Goal: Information Seeking & Learning: Learn about a topic

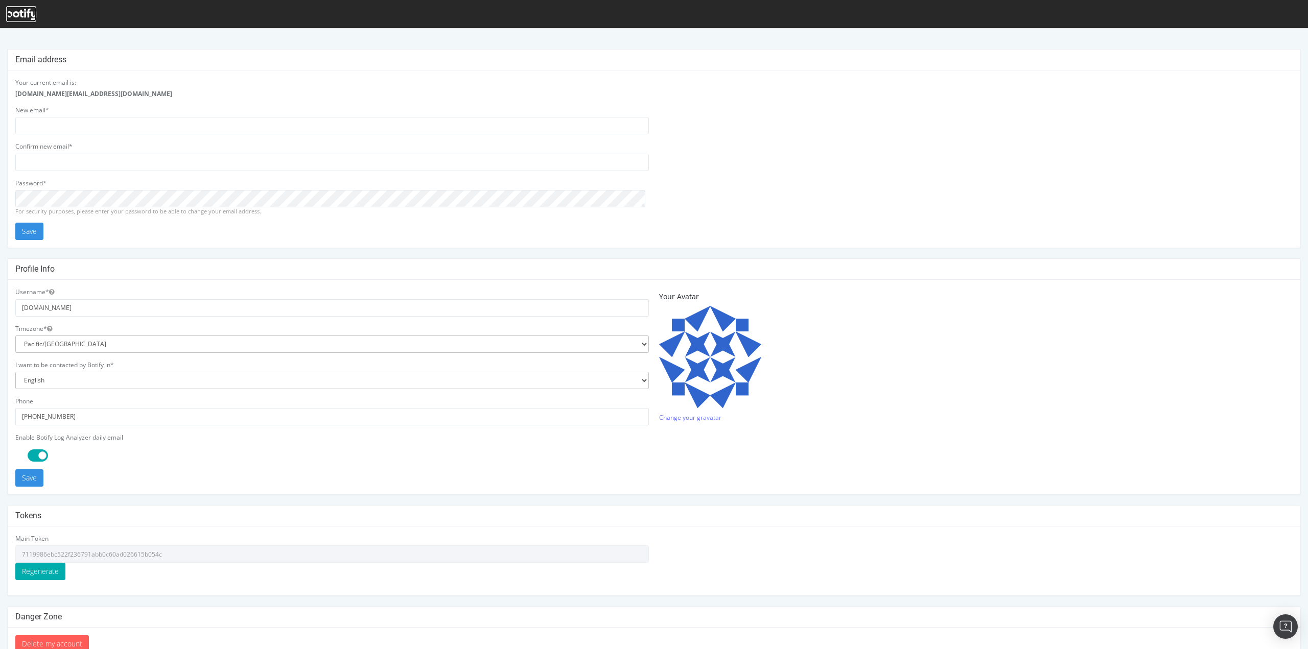
click at [16, 14] on icon at bounding box center [21, 14] width 30 height 11
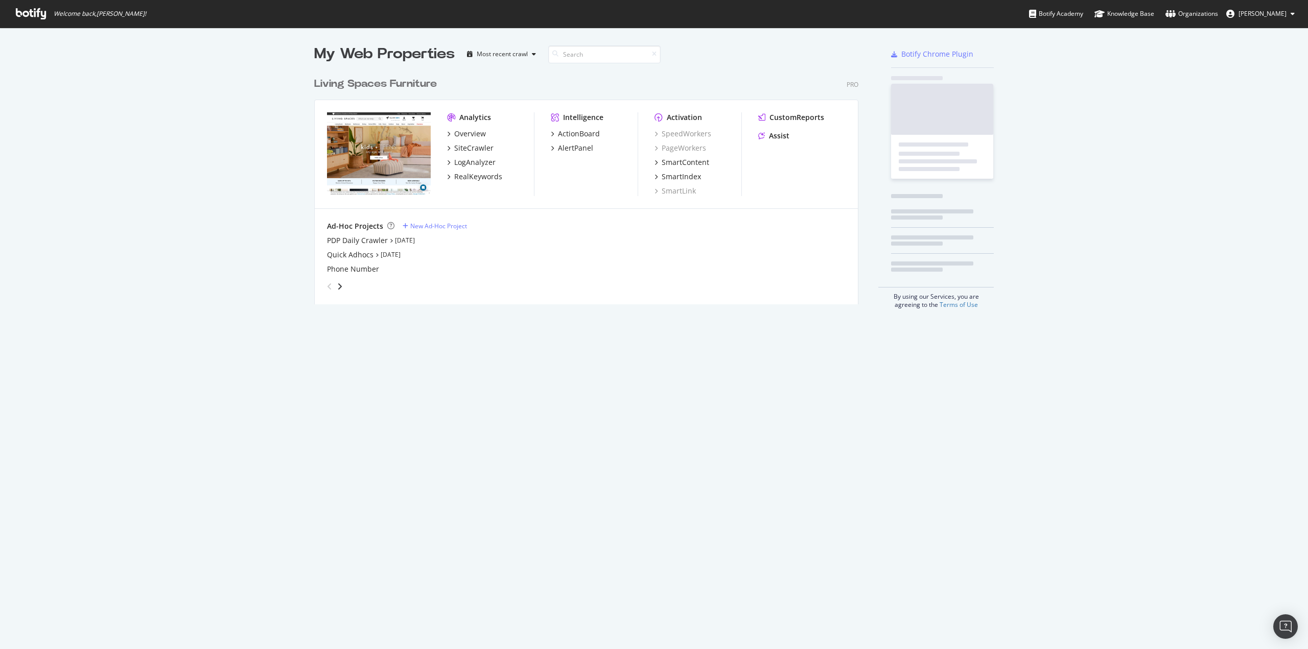
scroll to position [232, 544]
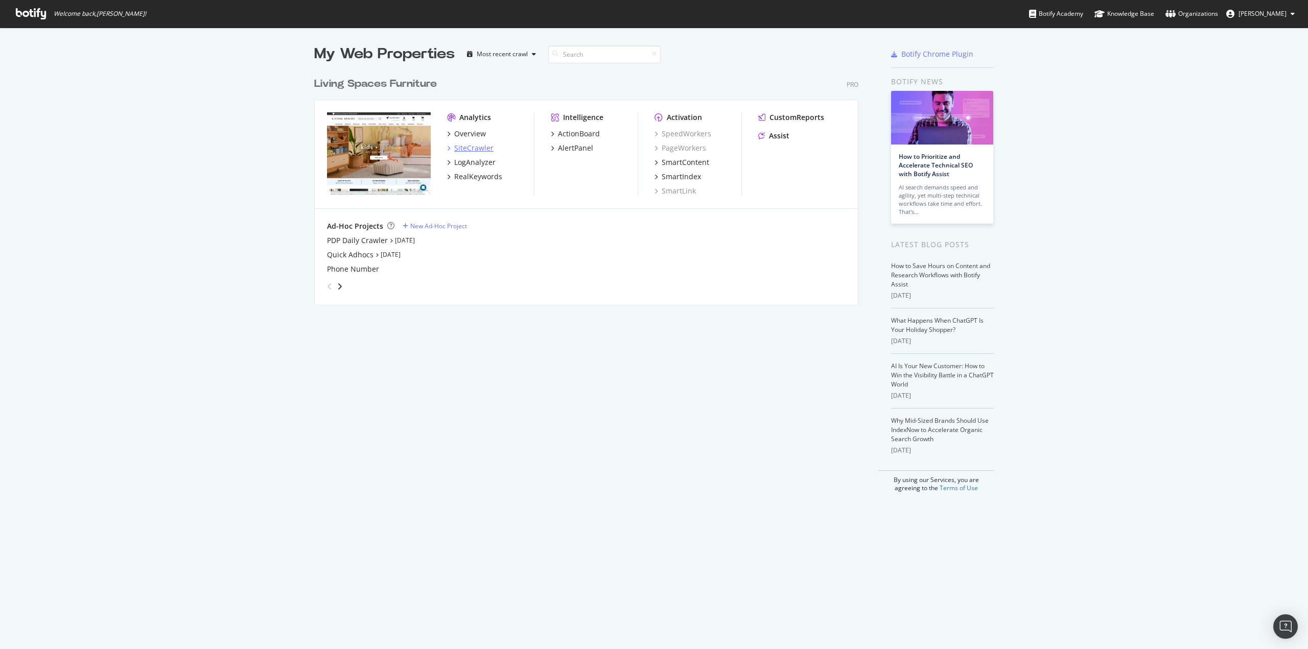
click at [470, 146] on div "SiteCrawler" at bounding box center [473, 148] width 39 height 10
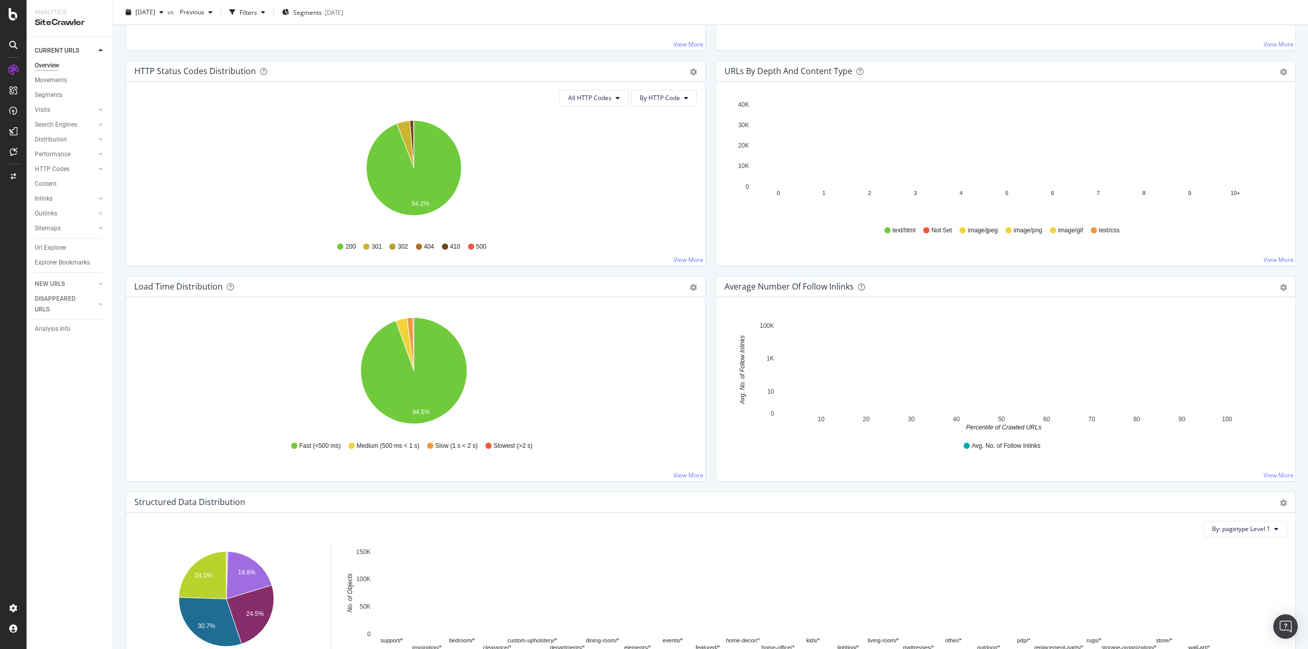
scroll to position [319, 0]
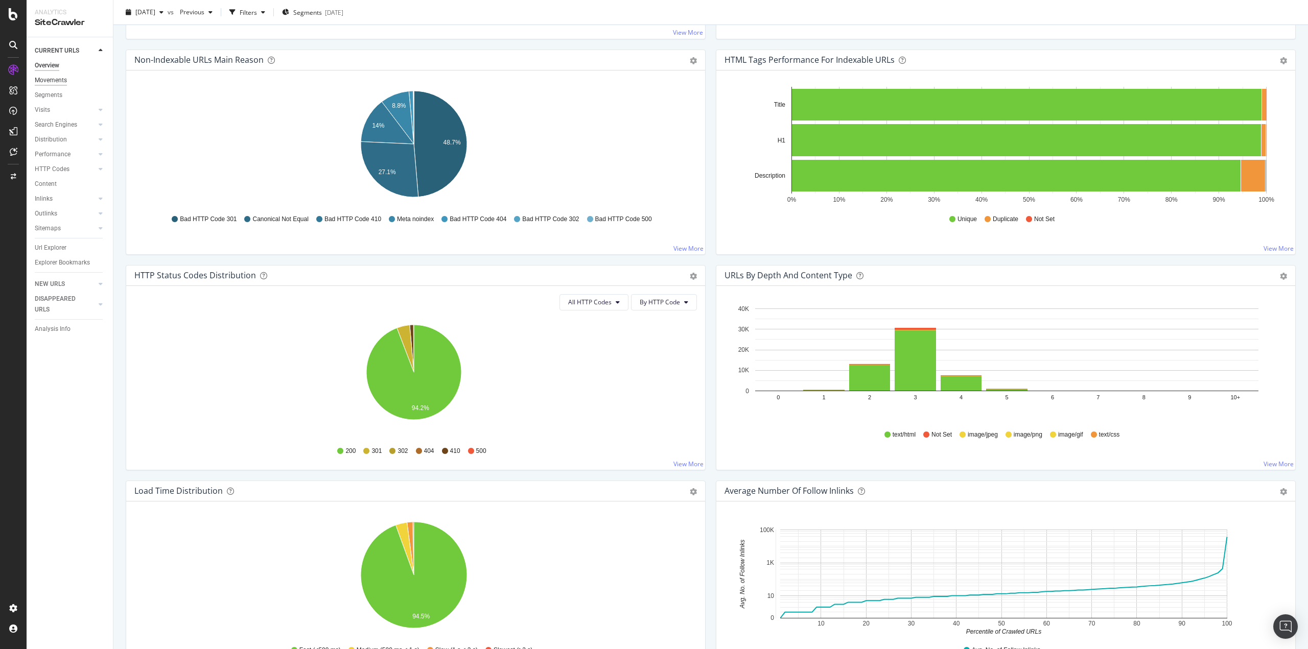
click at [47, 77] on div "Movements" at bounding box center [51, 80] width 32 height 11
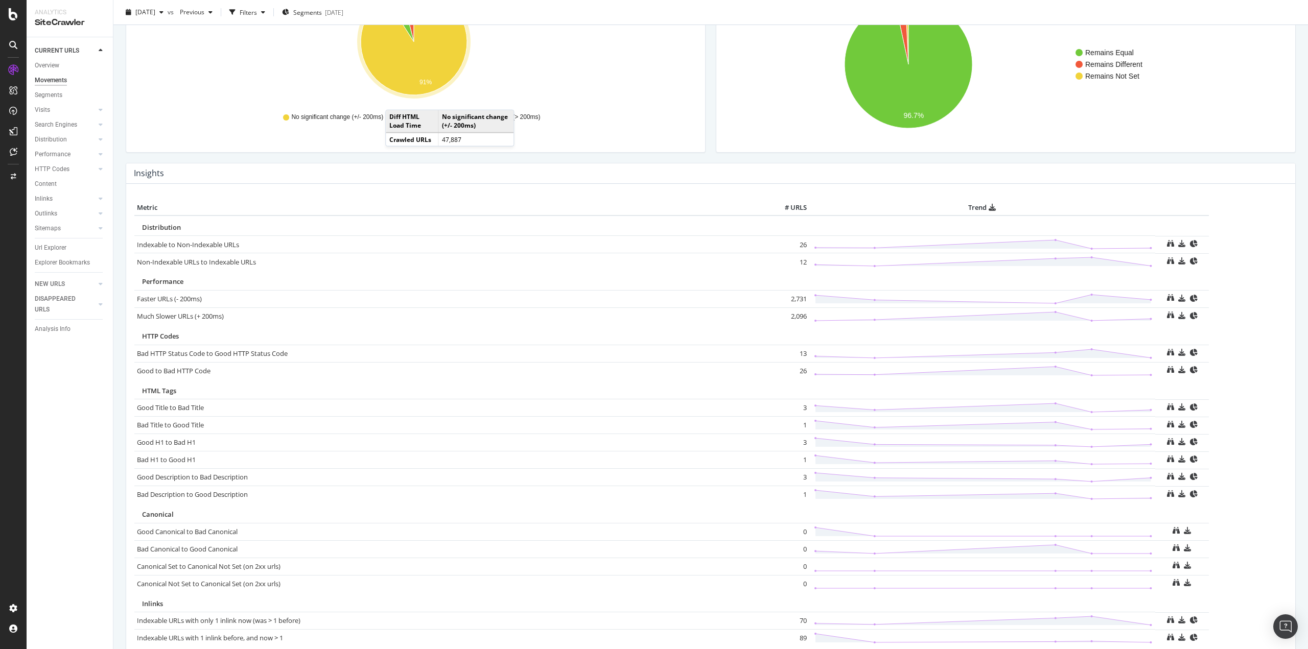
scroll to position [331, 0]
click at [57, 97] on div "Segments" at bounding box center [49, 95] width 28 height 11
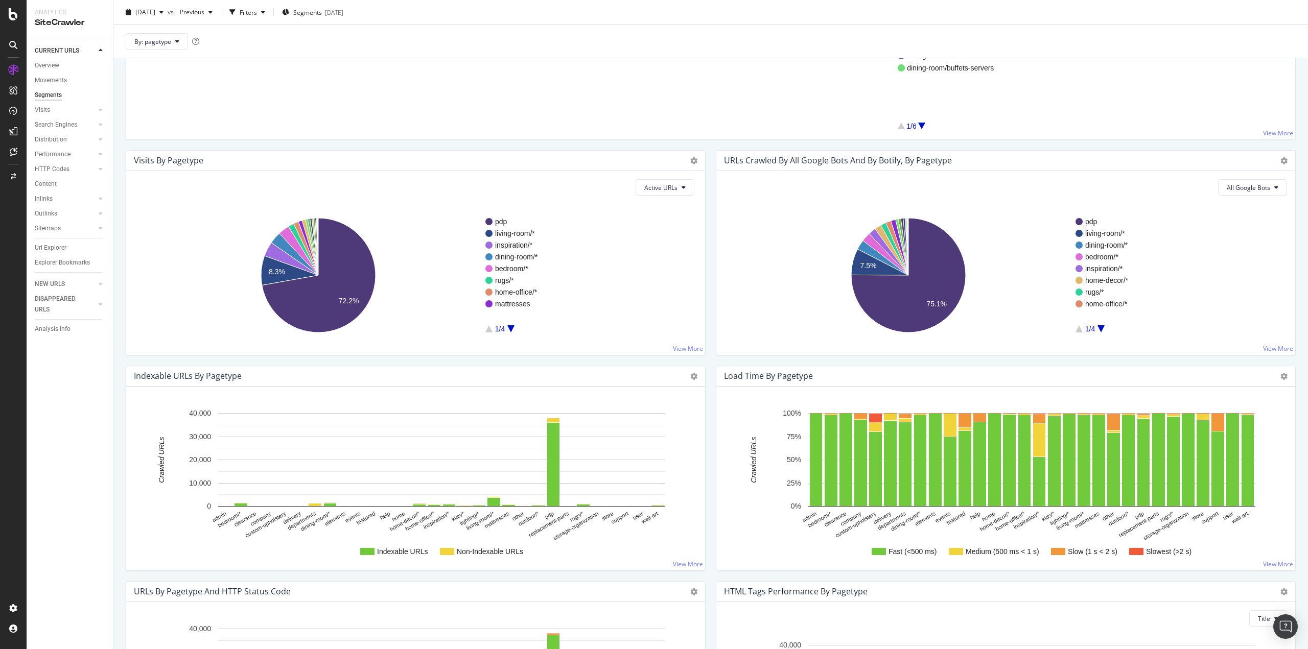
scroll to position [460, 0]
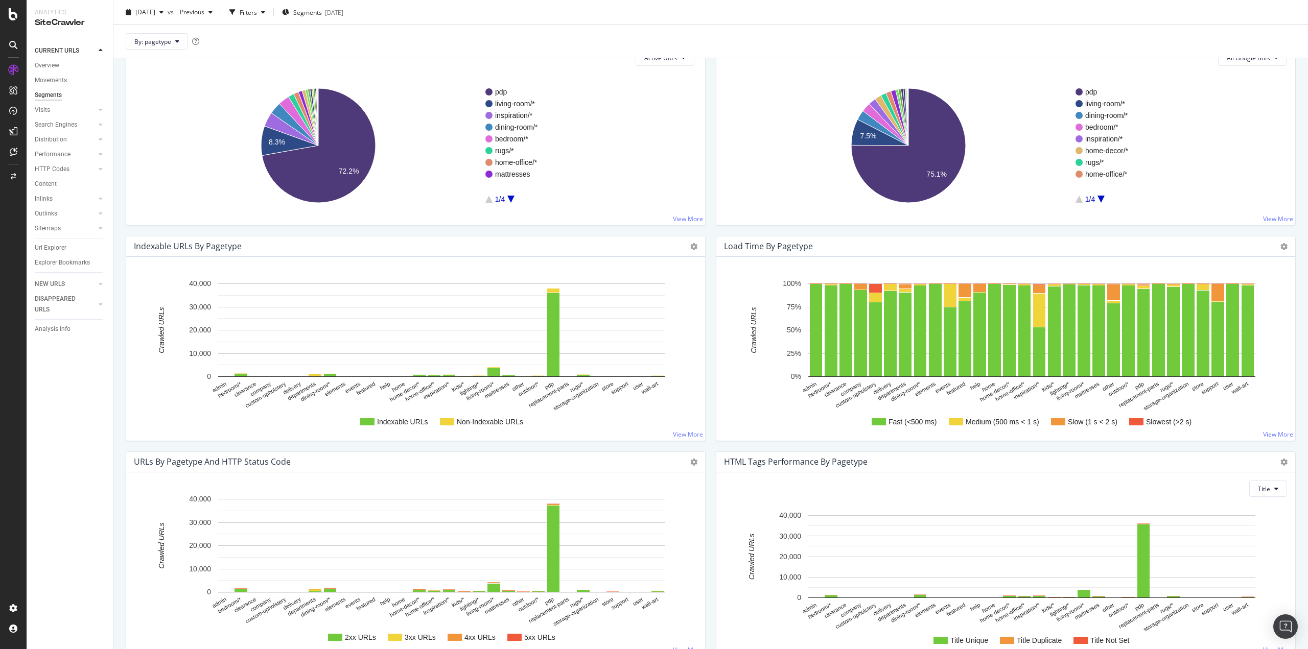
drag, startPoint x: 37, startPoint y: 113, endPoint x: 645, endPoint y: 374, distance: 661.1
click at [37, 113] on div "Visits" at bounding box center [42, 110] width 15 height 11
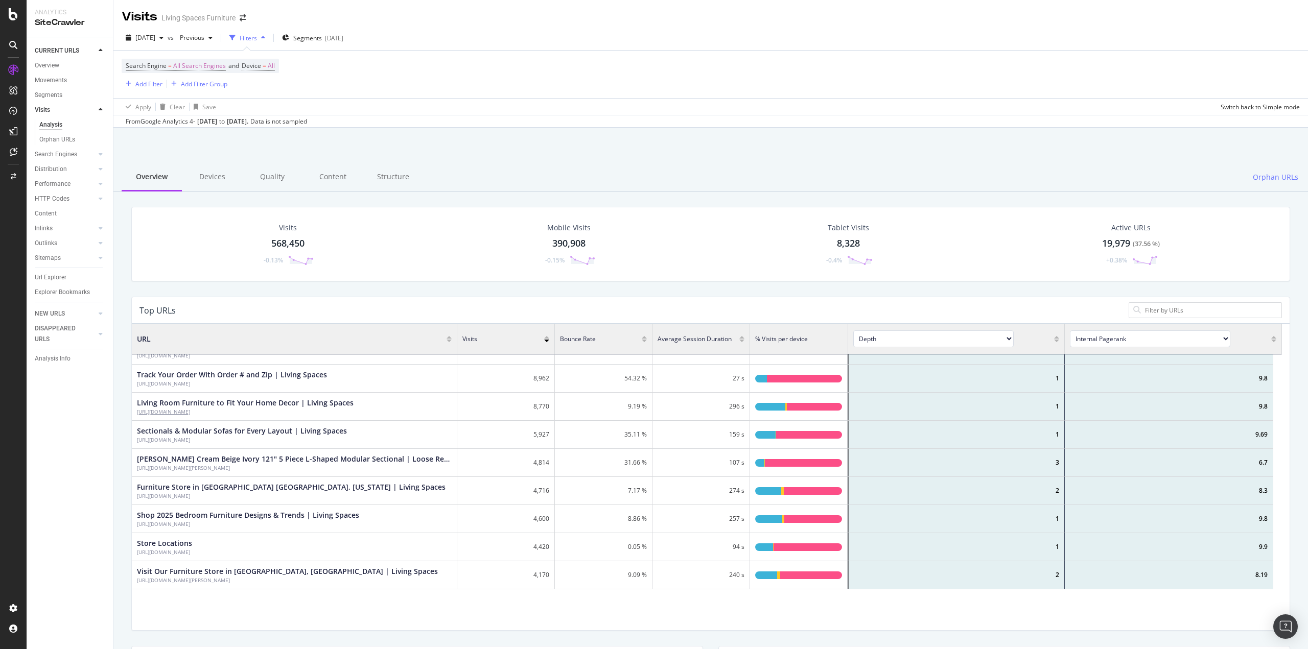
scroll to position [51, 0]
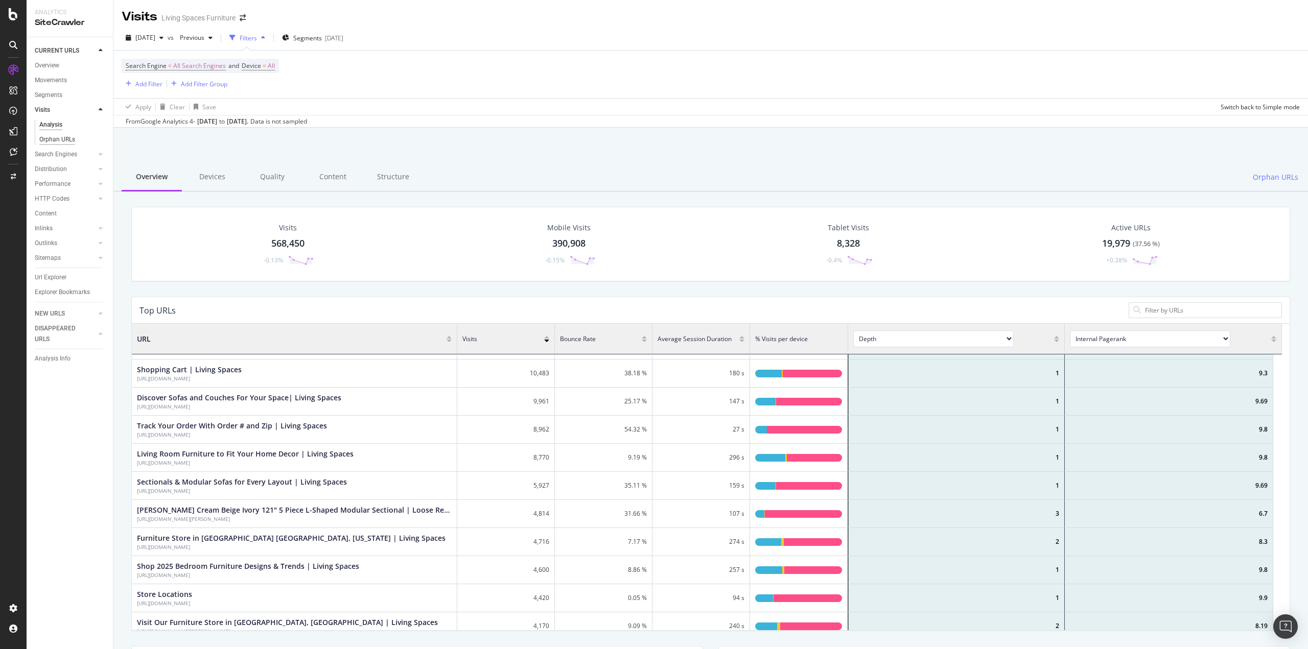
drag, startPoint x: 67, startPoint y: 140, endPoint x: 62, endPoint y: 141, distance: 5.2
click at [67, 140] on div "Orphan URLs" at bounding box center [57, 139] width 36 height 11
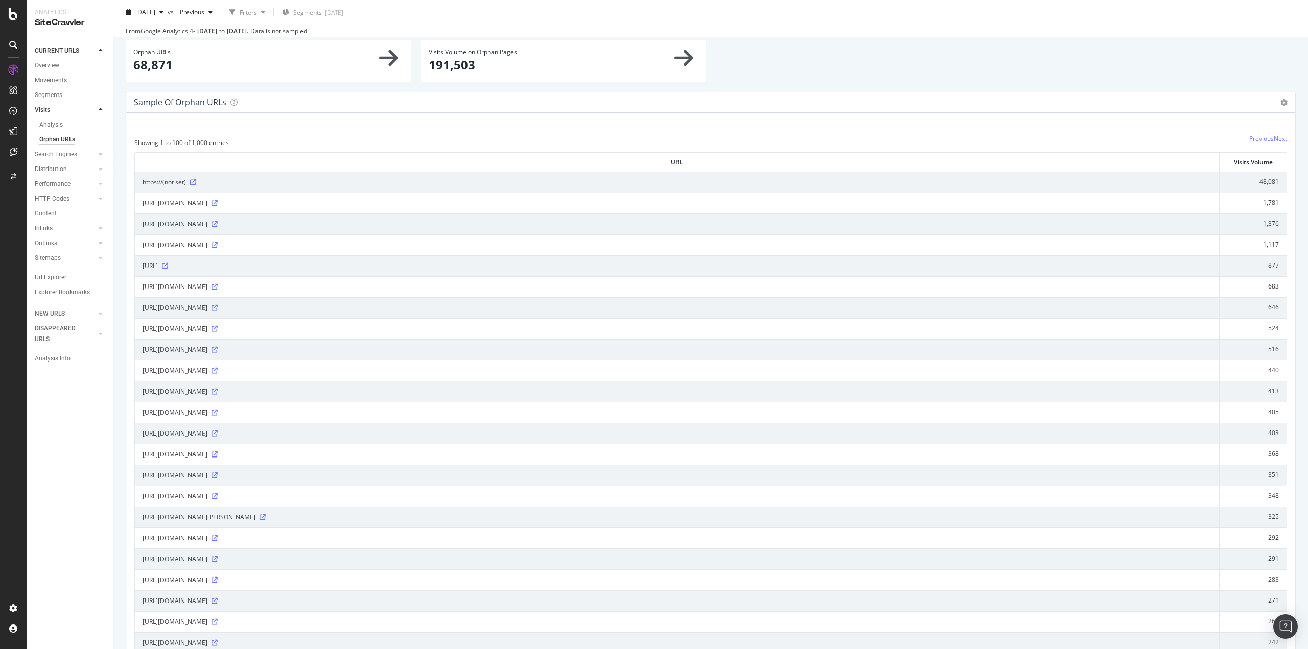
scroll to position [51, 0]
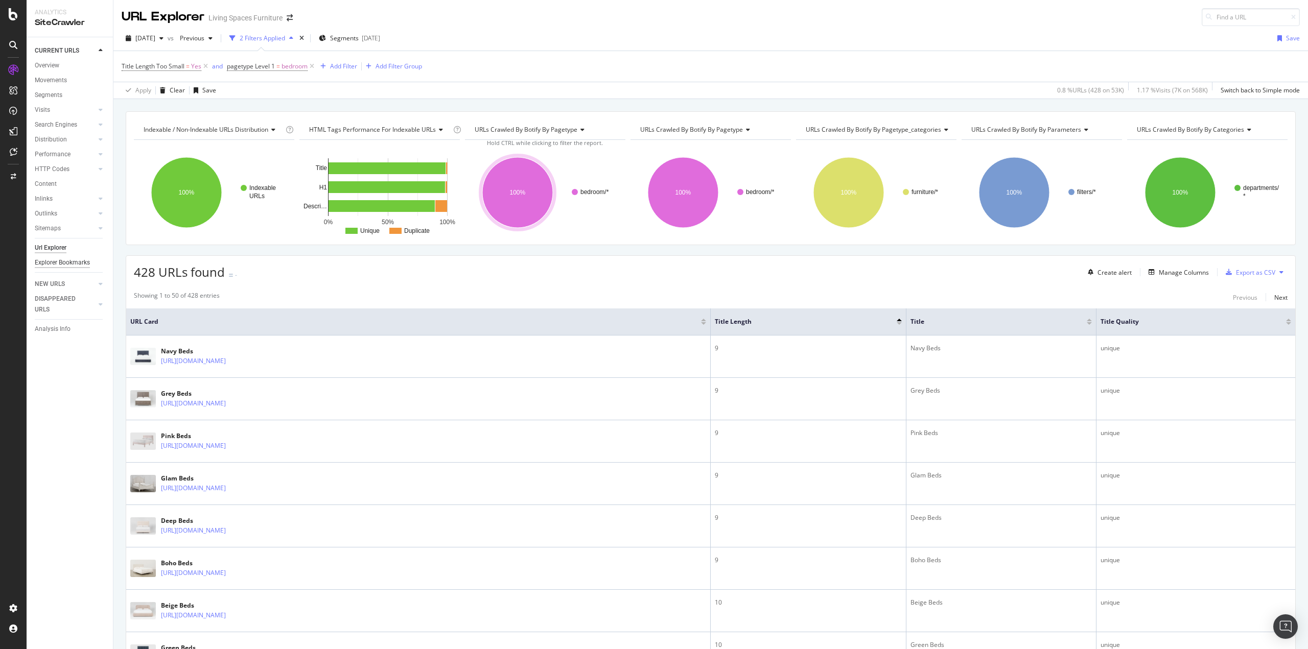
click at [64, 262] on div "Explorer Bookmarks" at bounding box center [62, 263] width 55 height 11
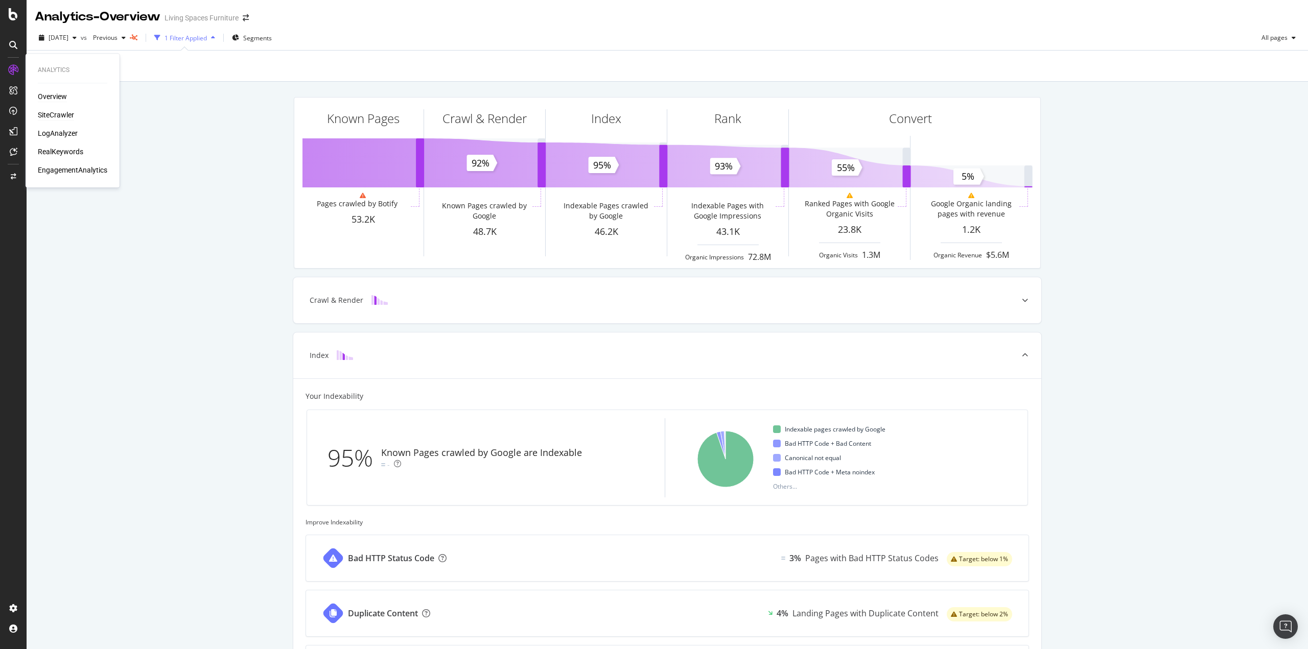
click at [60, 115] on div "SiteCrawler" at bounding box center [56, 115] width 36 height 10
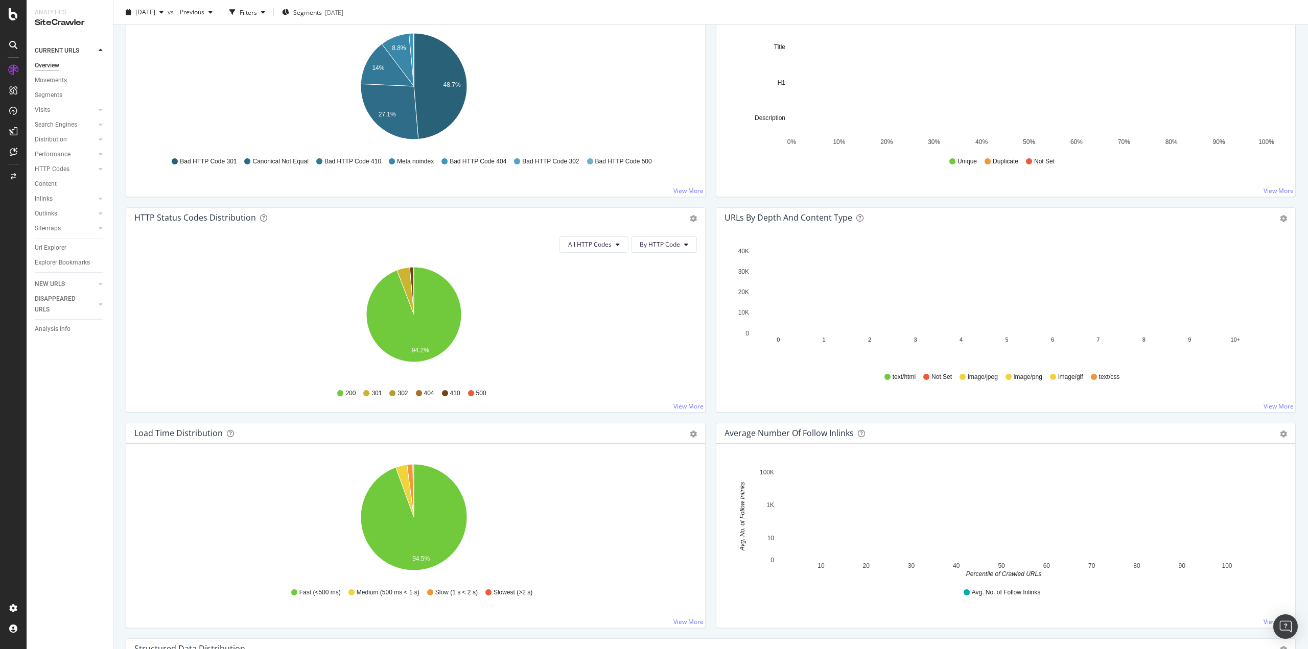
scroll to position [268, 0]
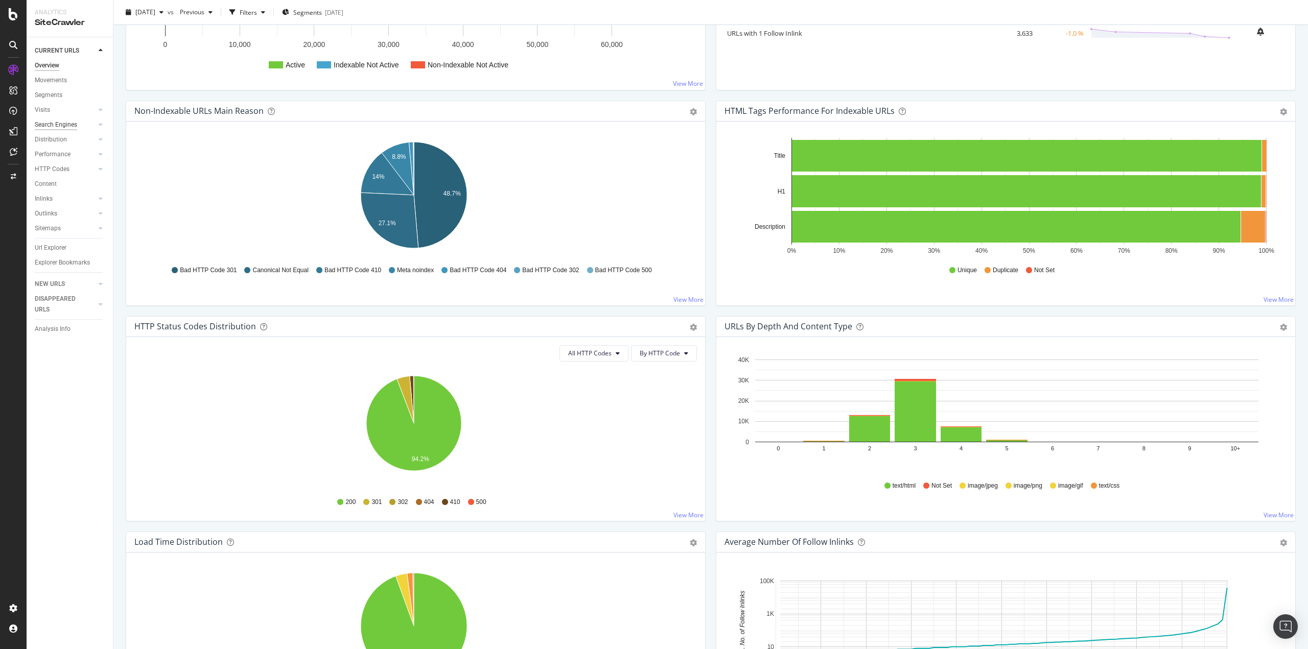
click at [67, 125] on div "Search Engines" at bounding box center [56, 125] width 42 height 11
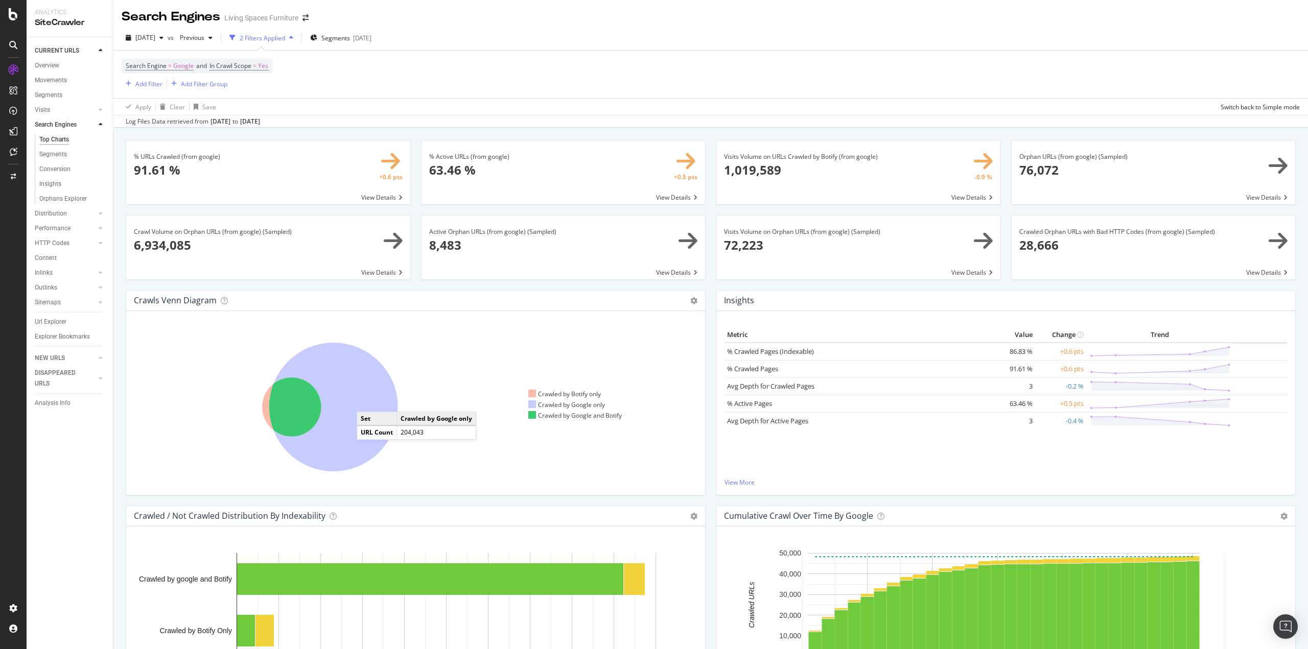
click at [367, 402] on icon at bounding box center [333, 407] width 129 height 129
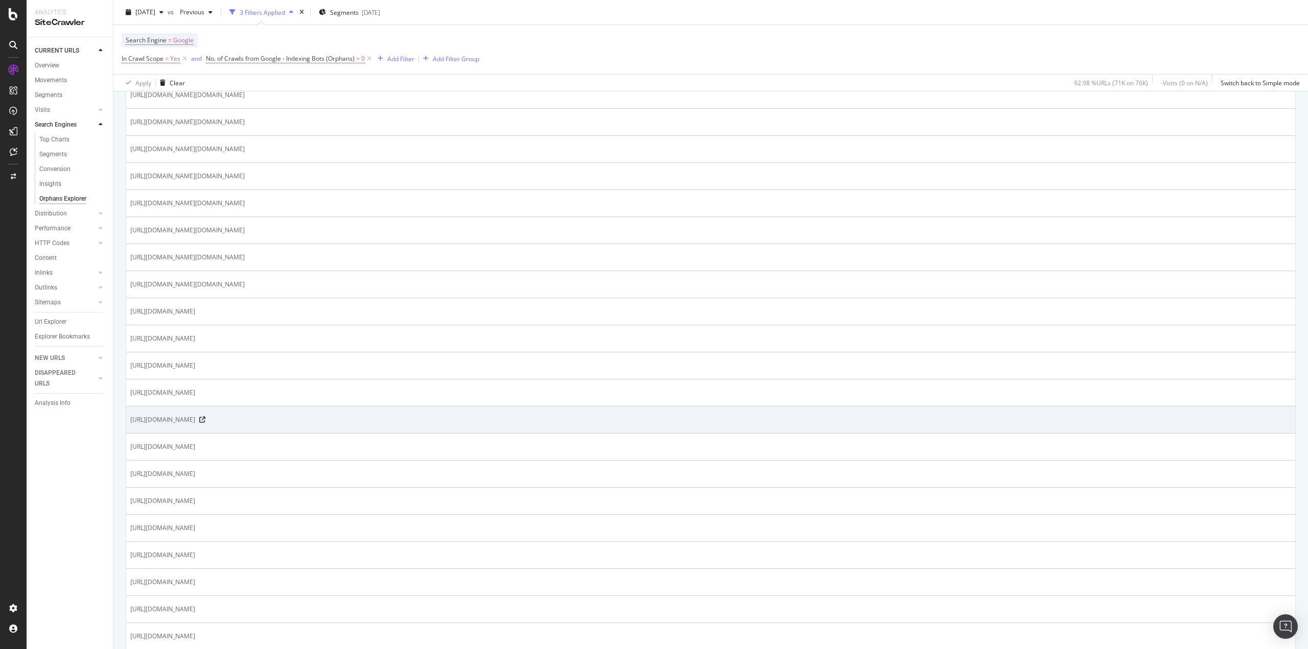
scroll to position [664, 0]
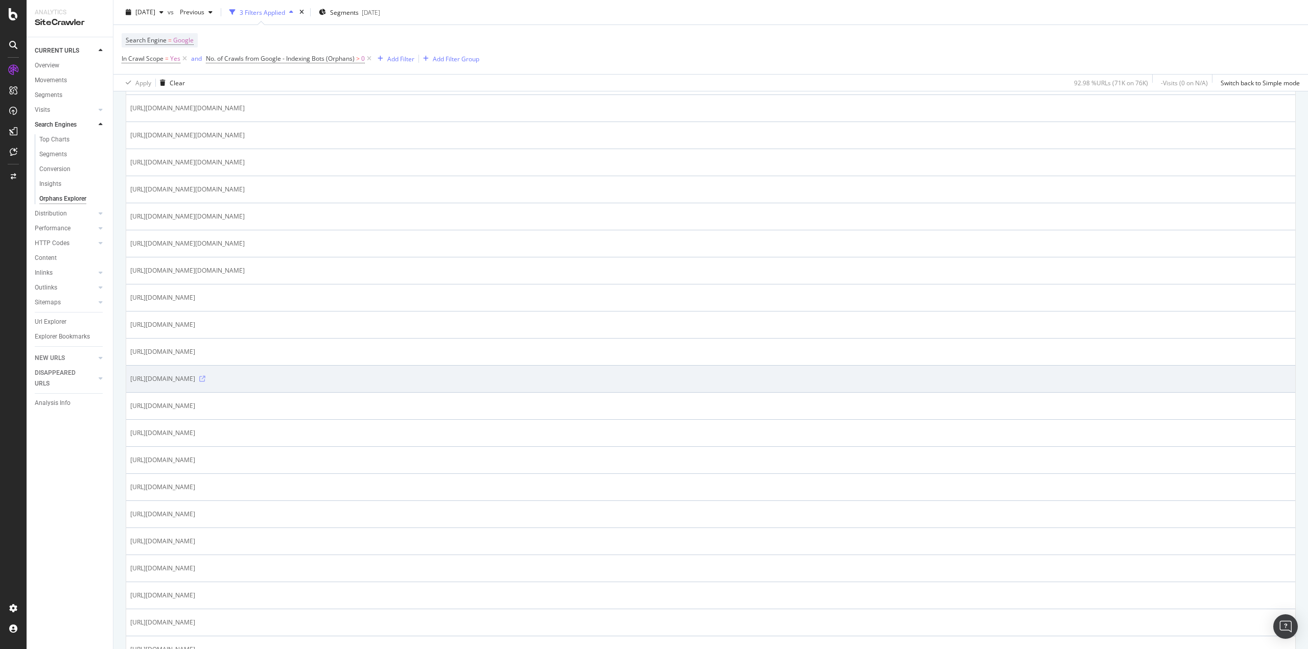
click at [205, 376] on icon at bounding box center [202, 379] width 6 height 6
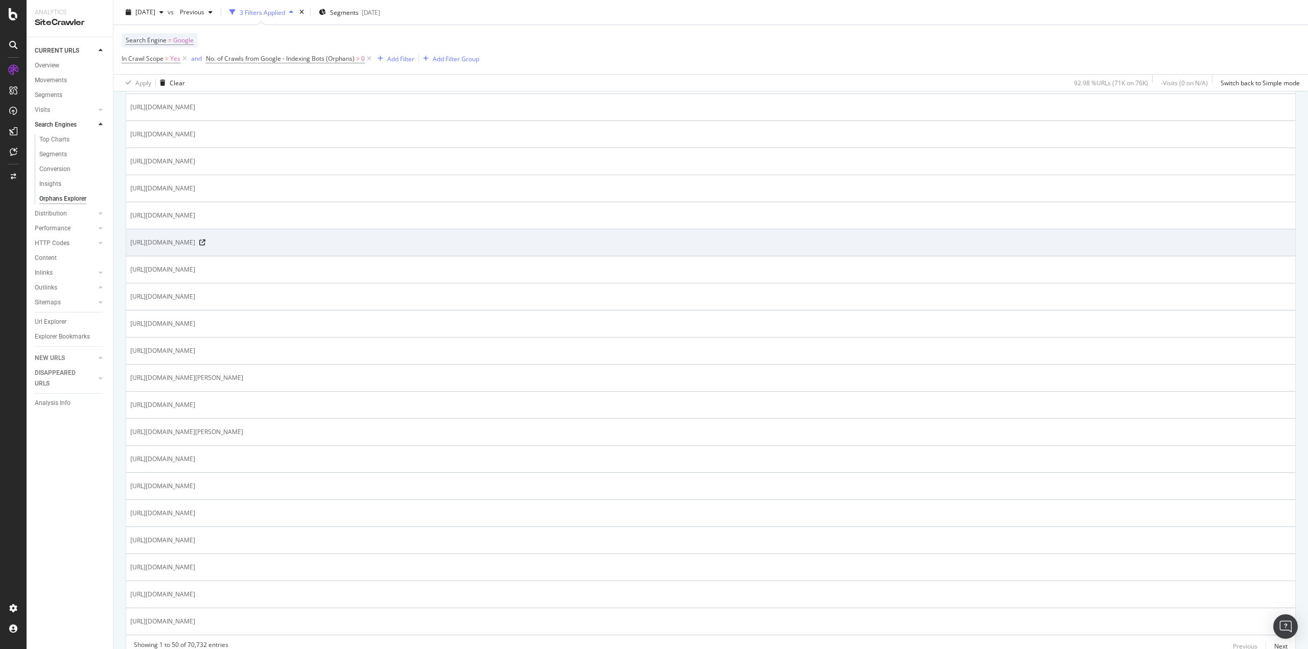
scroll to position [1056, 0]
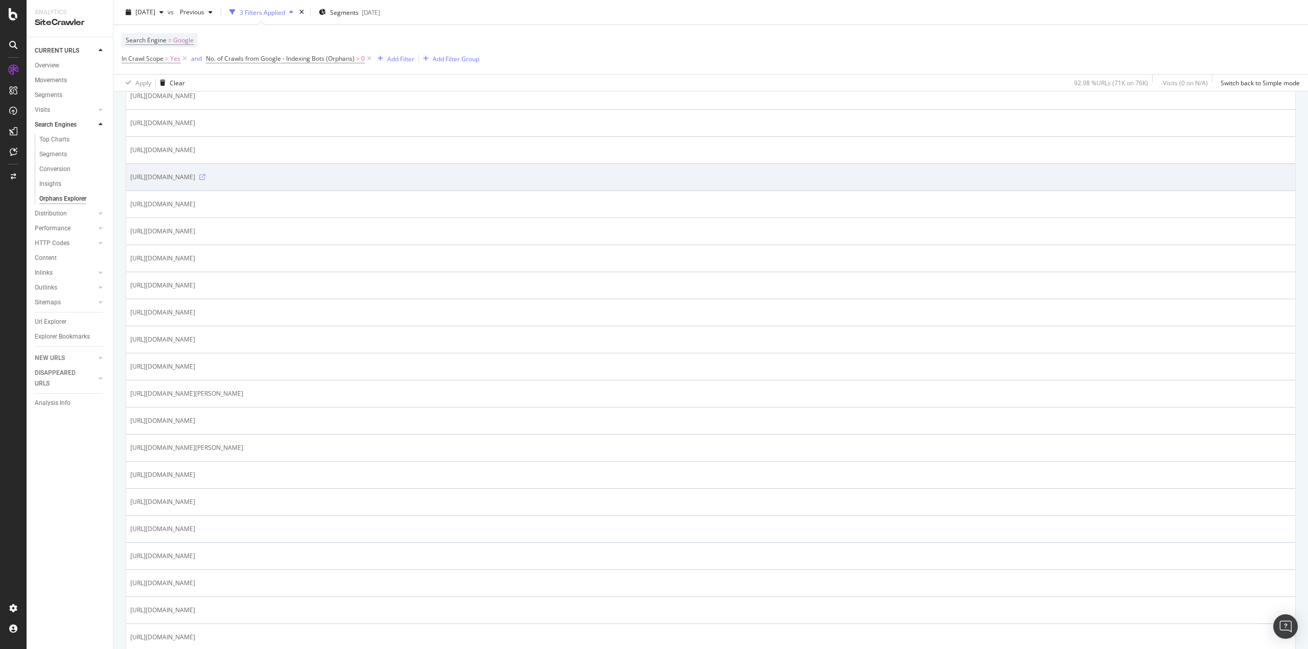
click at [205, 174] on icon at bounding box center [202, 177] width 6 height 6
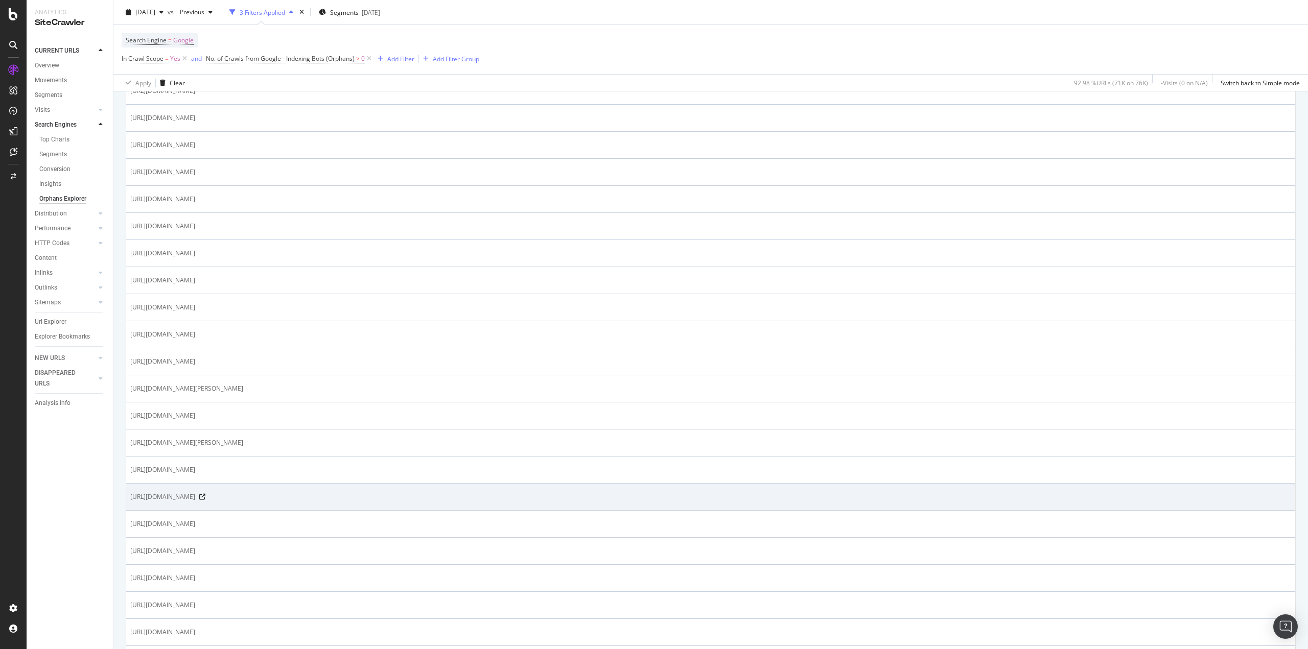
scroll to position [1107, 0]
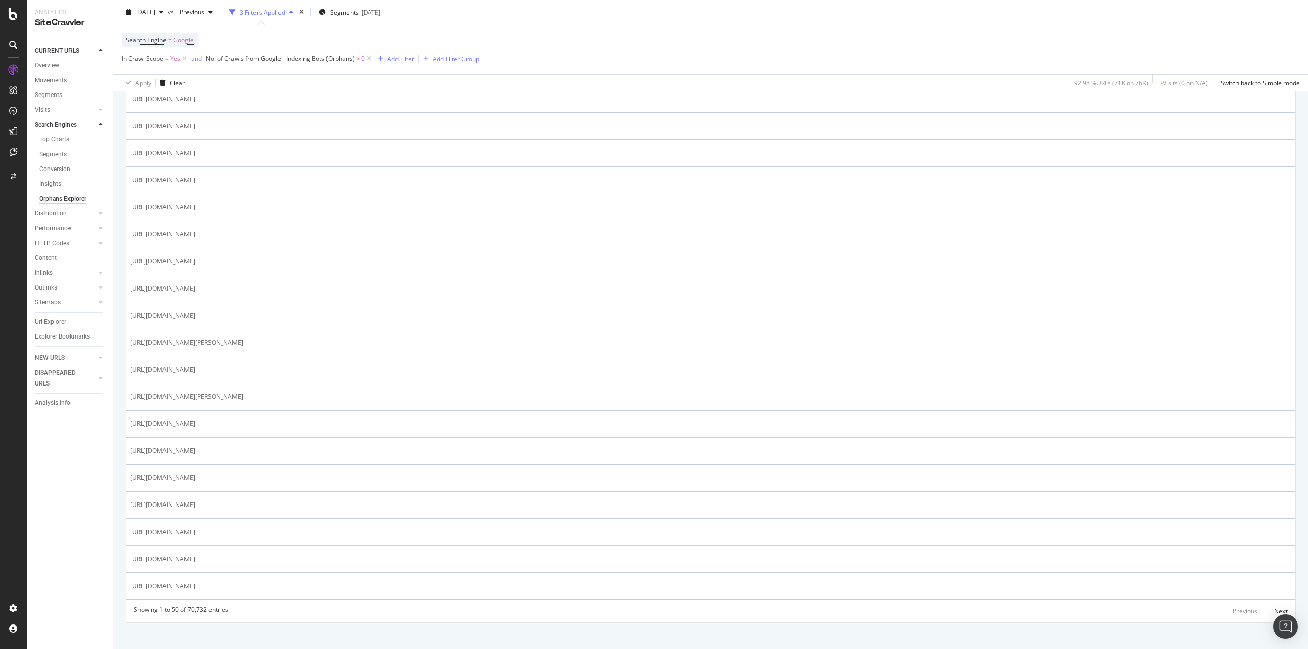
click at [1274, 607] on div "Next" at bounding box center [1280, 611] width 13 height 9
click at [64, 135] on div "LogAnalyzer" at bounding box center [58, 133] width 40 height 10
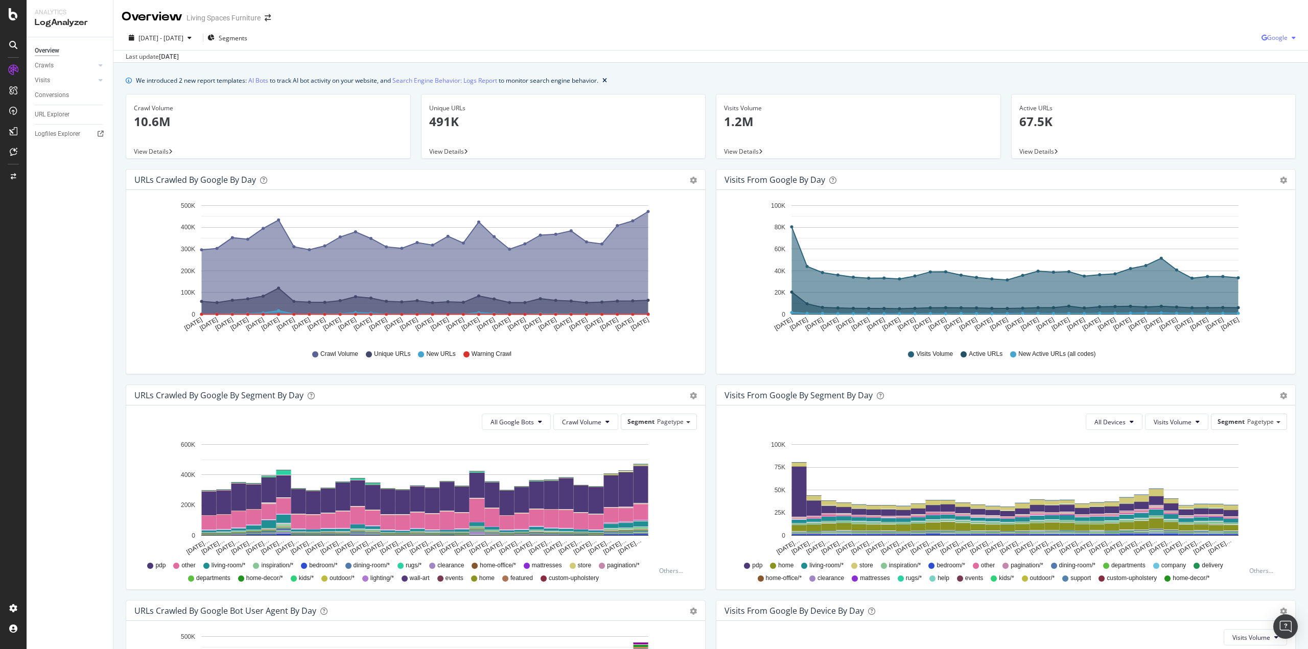
click at [1272, 37] on span "Google" at bounding box center [1277, 37] width 20 height 9
click at [1267, 94] on span "OpenAI" at bounding box center [1277, 95] width 38 height 9
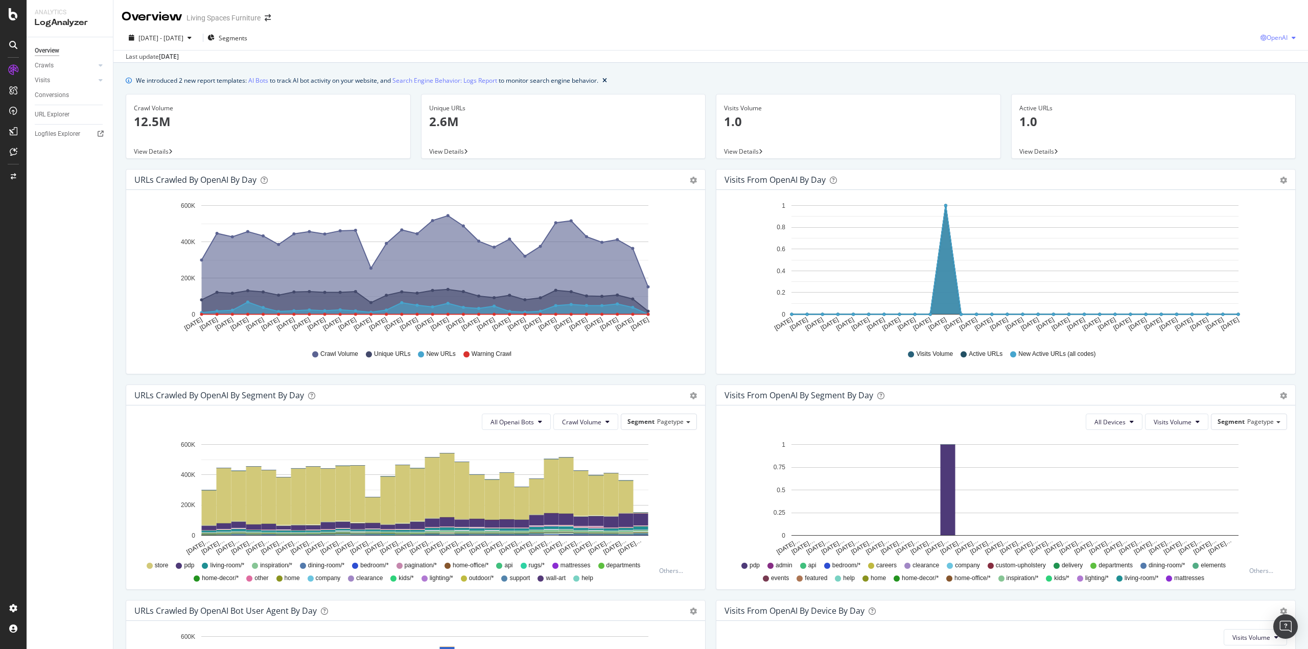
click at [1272, 35] on span "OpenAI" at bounding box center [1277, 37] width 21 height 9
click at [1278, 112] on span "Other AI Bots" at bounding box center [1277, 114] width 38 height 9
